Goal: Information Seeking & Learning: Learn about a topic

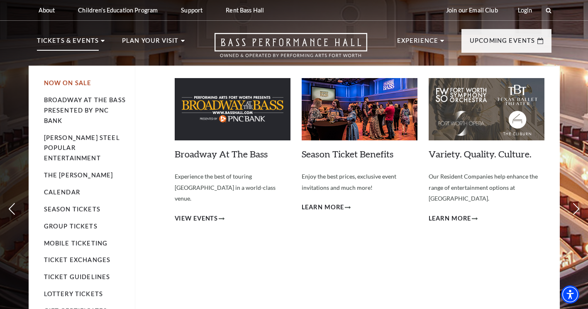
click at [63, 85] on link "Now On Sale" at bounding box center [68, 82] width 48 height 7
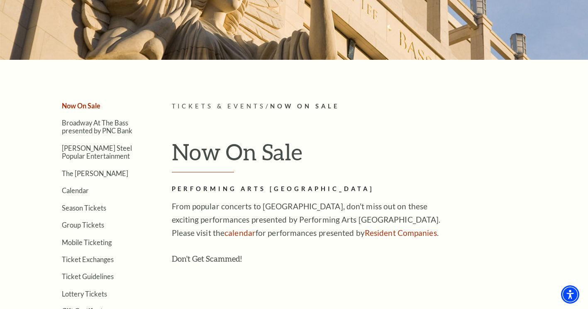
scroll to position [207, 0]
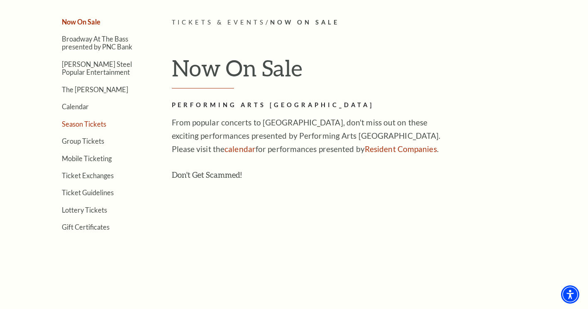
click at [82, 125] on link "Season Tickets" at bounding box center [84, 124] width 44 height 8
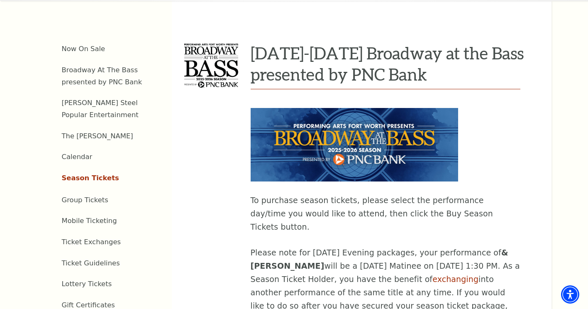
scroll to position [290, 0]
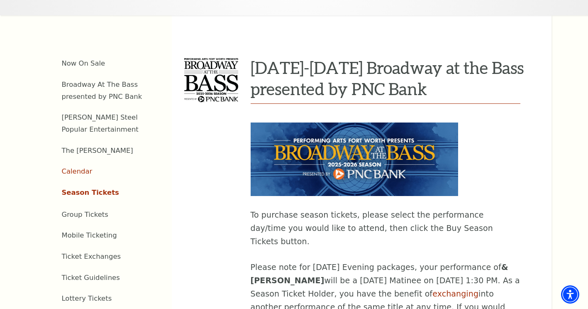
click at [71, 167] on link "Calendar" at bounding box center [77, 171] width 31 height 8
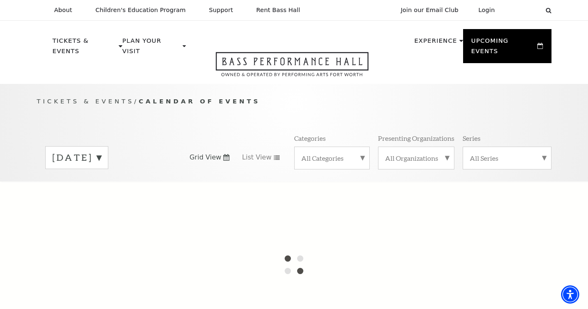
click at [101, 151] on label "August 2025" at bounding box center [76, 157] width 49 height 13
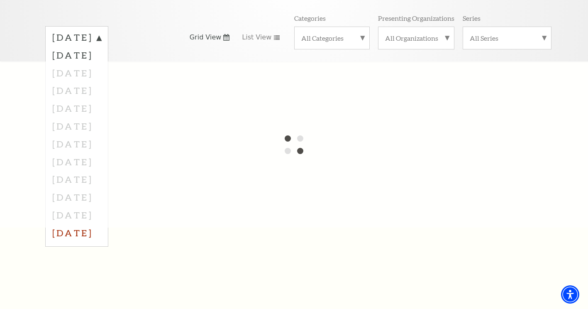
scroll to position [124, 0]
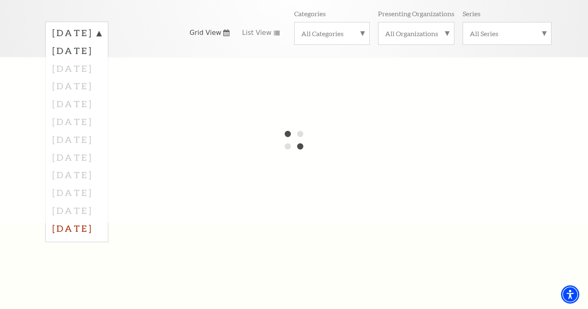
click at [99, 219] on label "July 2026" at bounding box center [76, 228] width 49 height 18
click at [101, 27] on label "August 2025" at bounding box center [76, 33] width 49 height 13
click at [75, 219] on label "July 2026" at bounding box center [76, 228] width 49 height 18
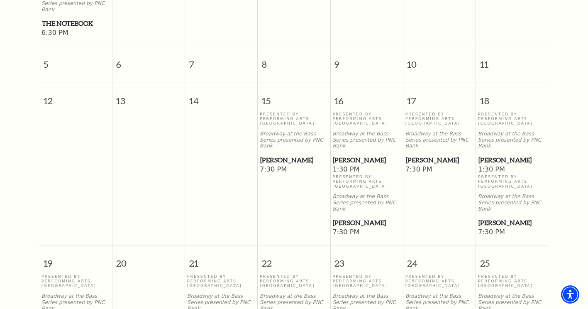
scroll to position [364, 0]
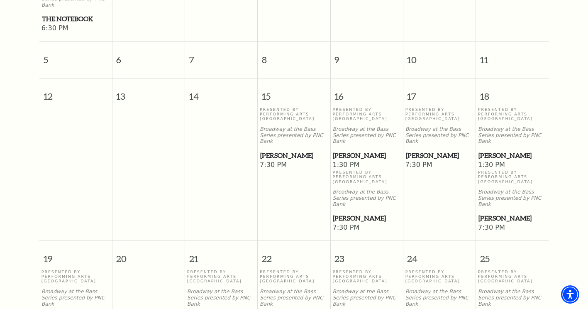
click at [500, 150] on span "[PERSON_NAME]" at bounding box center [512, 155] width 68 height 10
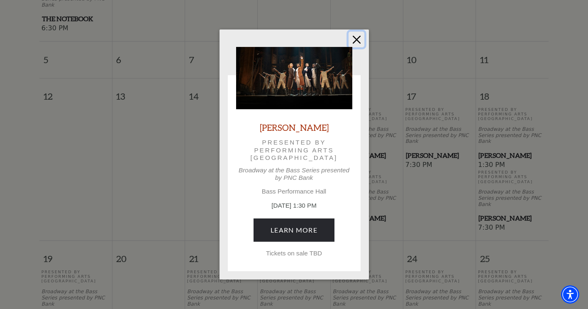
click at [358, 38] on button "Close" at bounding box center [357, 40] width 16 height 16
